Goal: Information Seeking & Learning: Learn about a topic

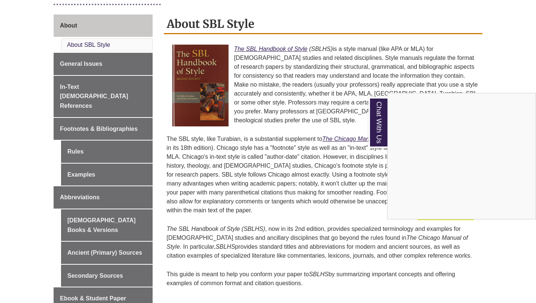
scroll to position [187, 0]
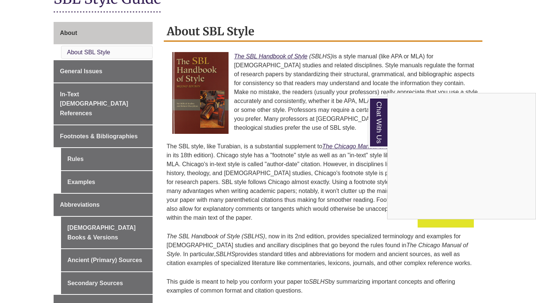
click at [80, 166] on div "Chat With Us" at bounding box center [268, 151] width 536 height 303
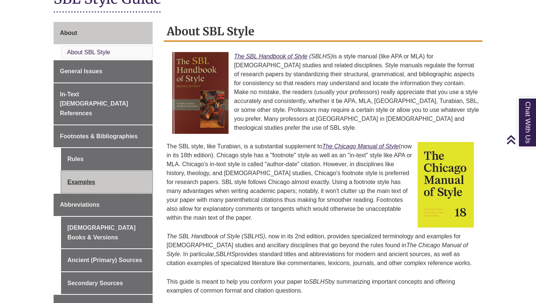
click at [79, 171] on link "Examples" at bounding box center [107, 182] width 92 height 22
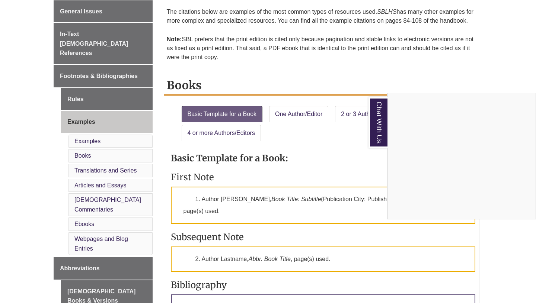
scroll to position [253, 0]
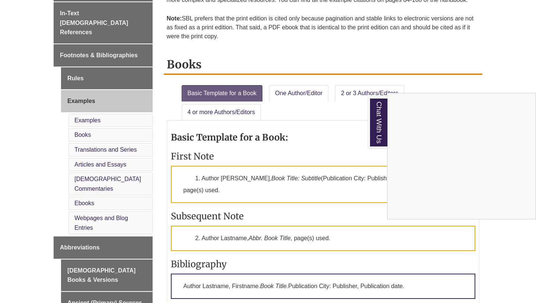
click at [76, 218] on div "Chat With Us" at bounding box center [268, 151] width 536 height 303
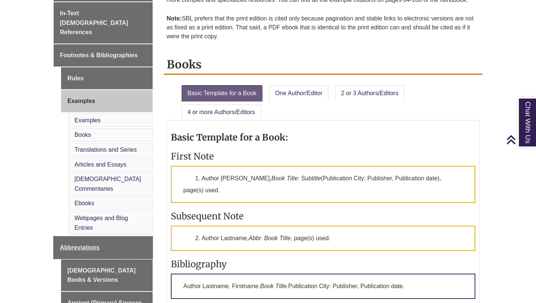
click at [76, 244] on span "Abbreviations" at bounding box center [80, 247] width 40 height 6
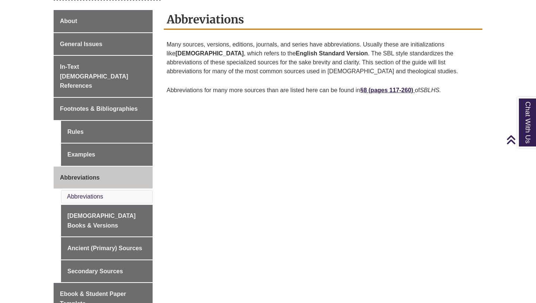
scroll to position [204, 0]
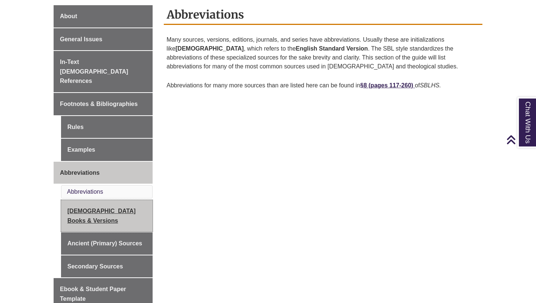
click at [114, 200] on link "[DEMOGRAPHIC_DATA] Books & Versions" at bounding box center [107, 216] width 92 height 32
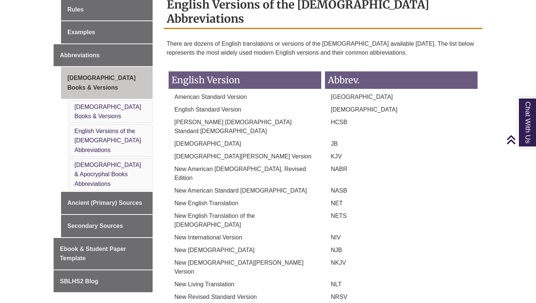
scroll to position [324, 0]
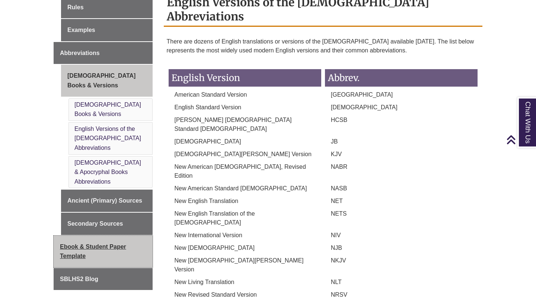
click at [72, 236] on link "Ebook & Student Paper Template" at bounding box center [103, 252] width 99 height 32
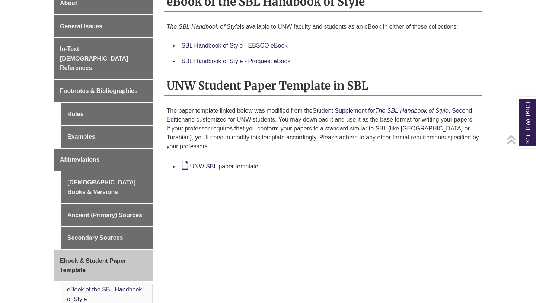
scroll to position [218, 0]
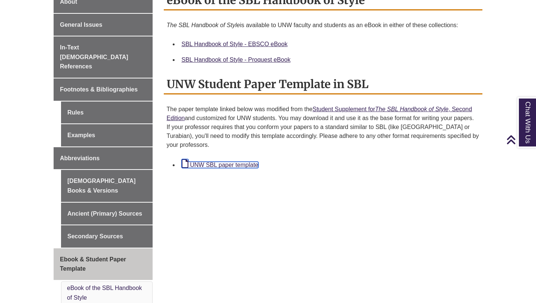
click at [225, 167] on link "UNW SBL paper template" at bounding box center [220, 165] width 77 height 6
